Goal: Task Accomplishment & Management: Use online tool/utility

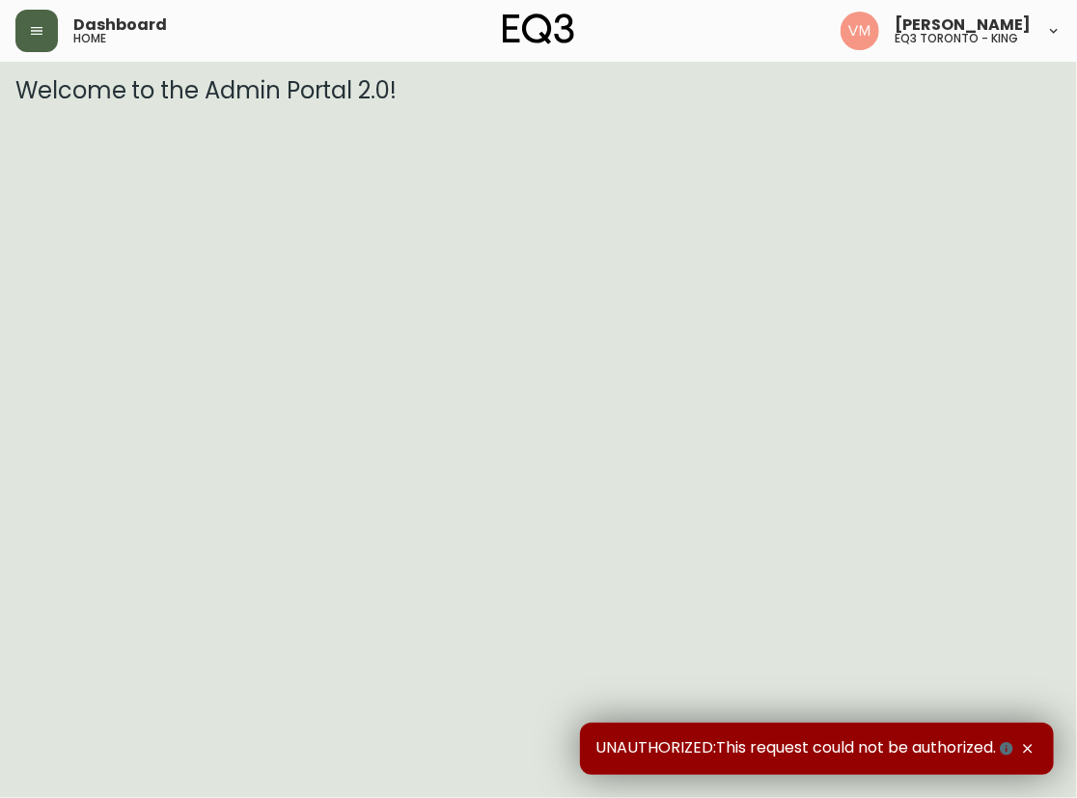
click at [22, 41] on button "button" at bounding box center [36, 31] width 42 height 42
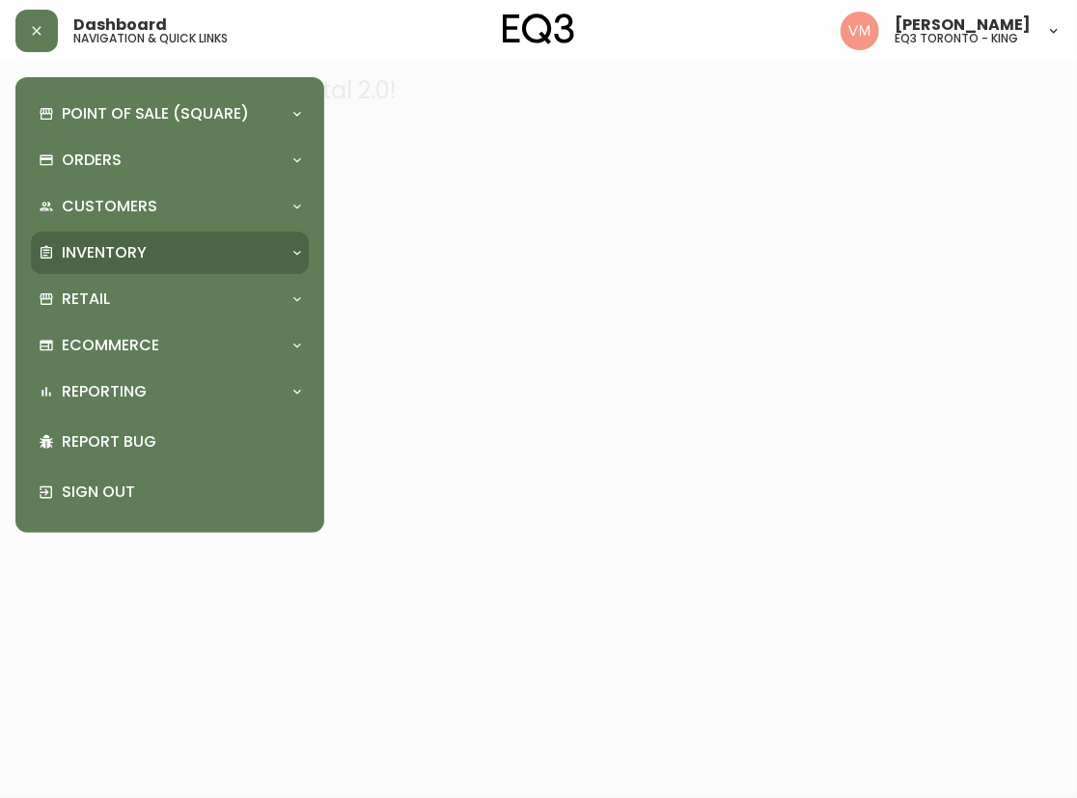
click at [114, 247] on p "Inventory" at bounding box center [104, 252] width 85 height 21
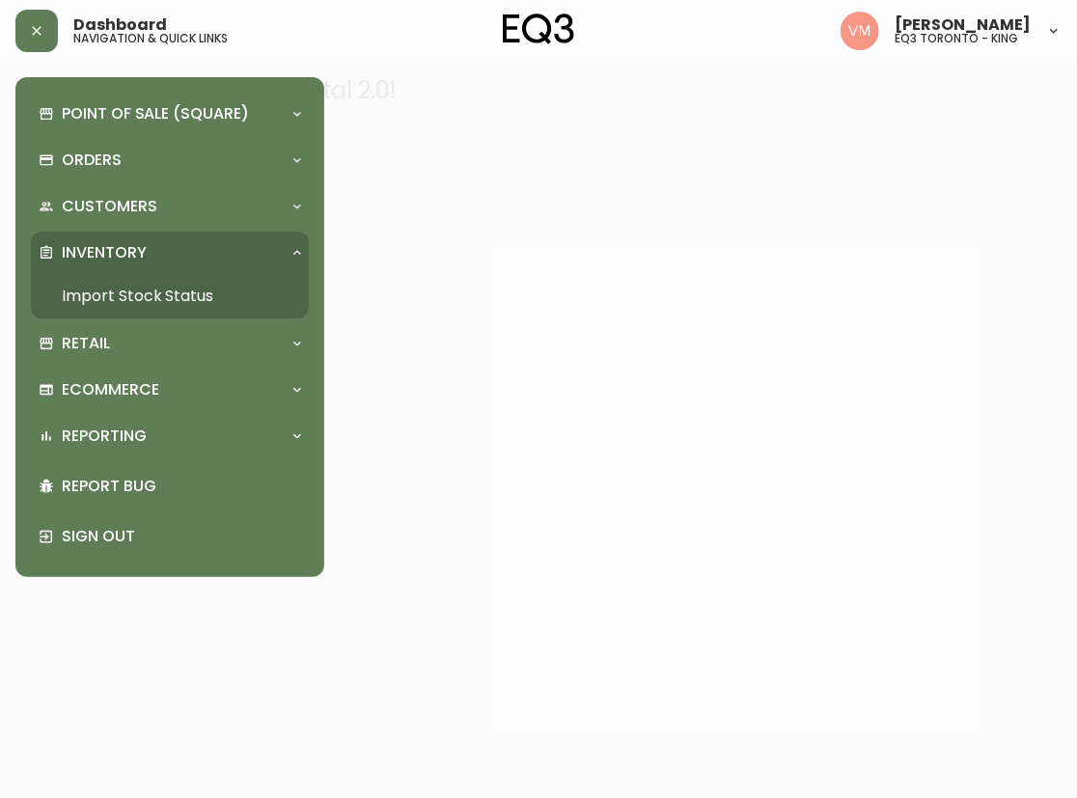
click at [193, 299] on link "Import Stock Status" at bounding box center [170, 296] width 278 height 44
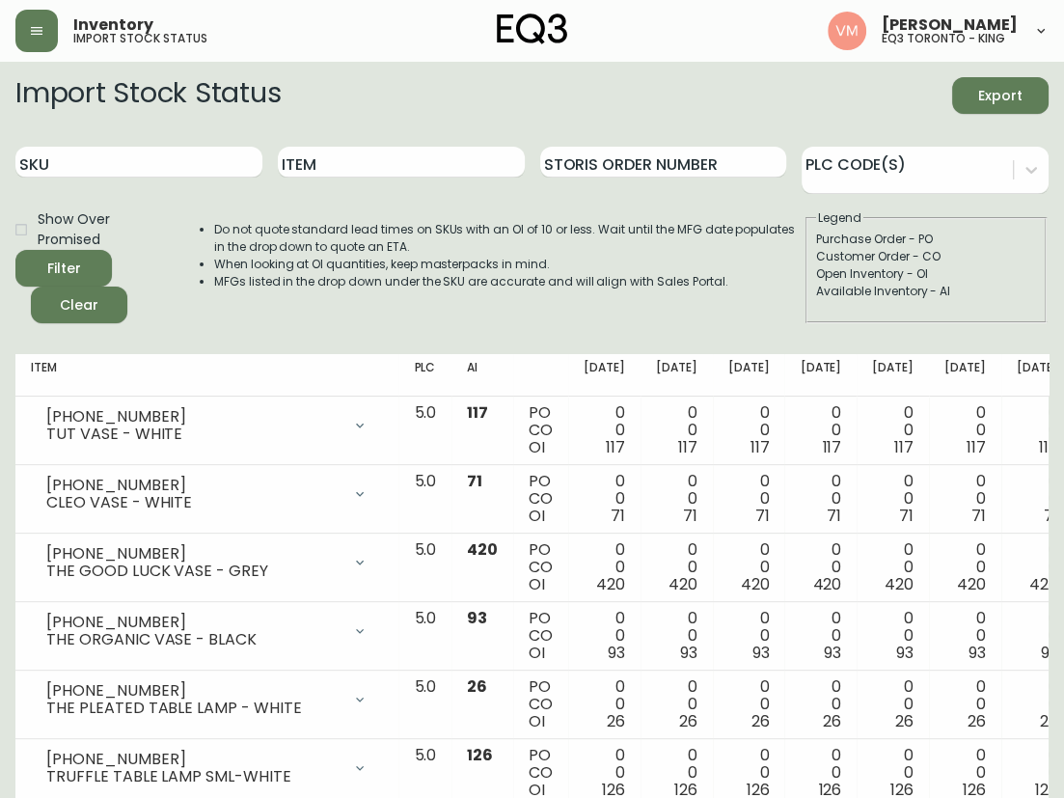
click at [470, 107] on div "Import Stock Status Export" at bounding box center [531, 95] width 1033 height 37
